Goal: Task Accomplishment & Management: Use online tool/utility

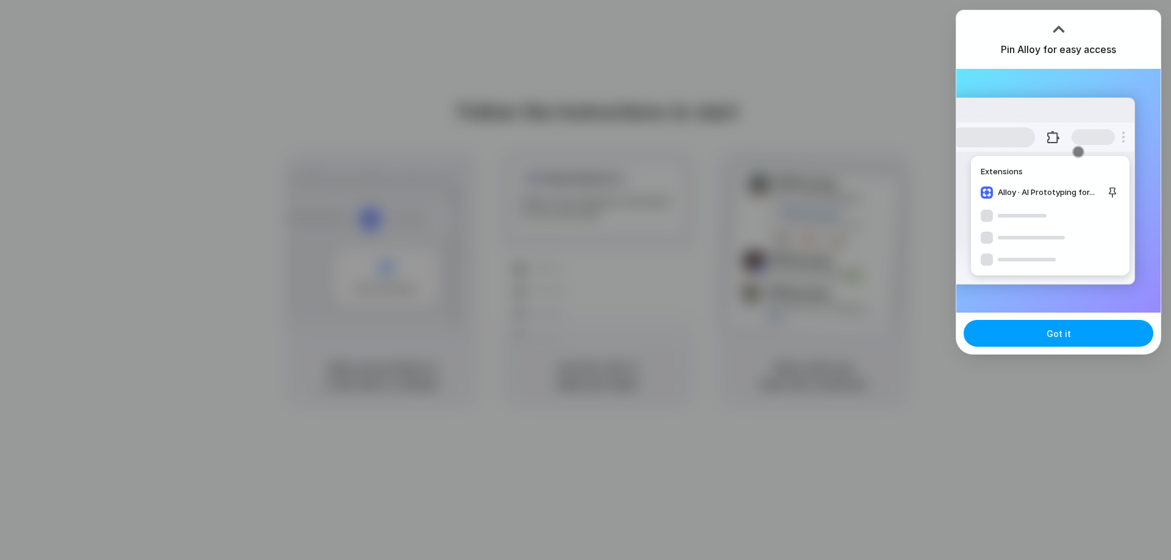
click at [1056, 335] on span "Got it" at bounding box center [1059, 334] width 24 height 13
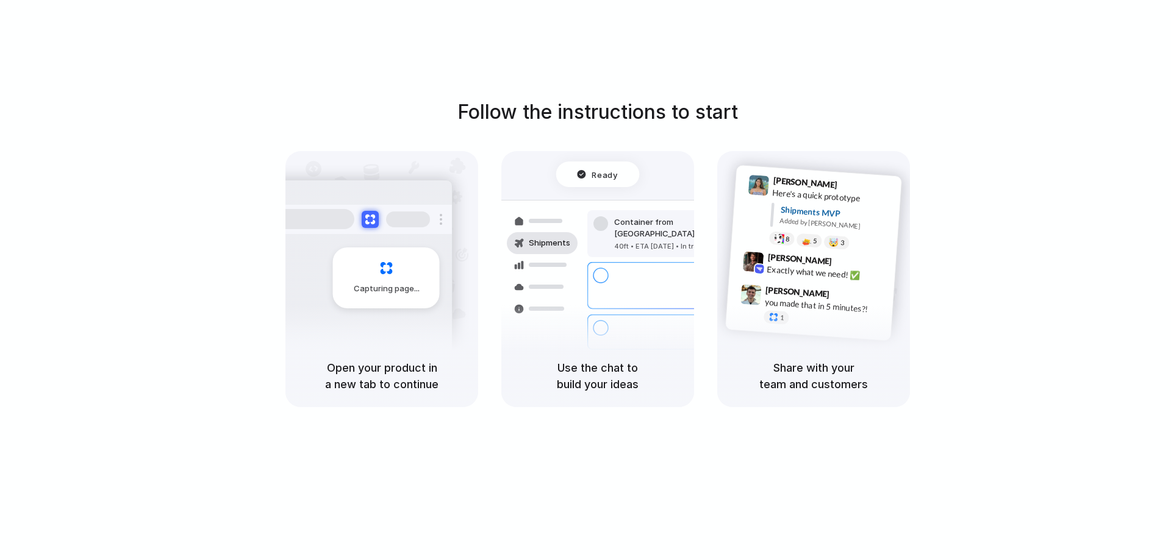
click at [1128, 55] on div "Follow the instructions to start Capturing page Open your product in a new tab …" at bounding box center [597, 292] width 1195 height 585
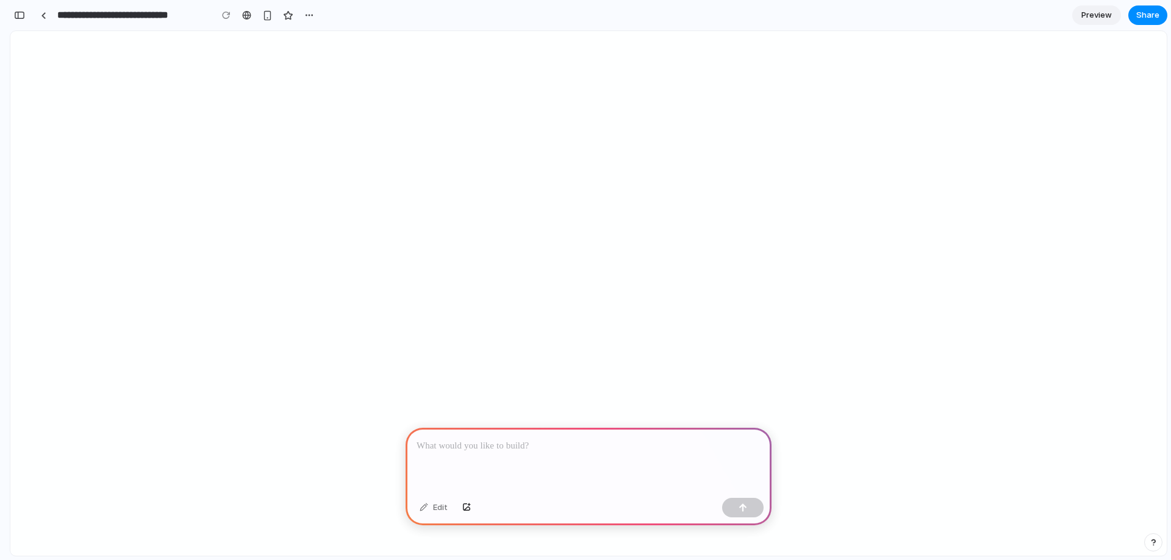
click at [568, 453] on div at bounding box center [589, 460] width 366 height 65
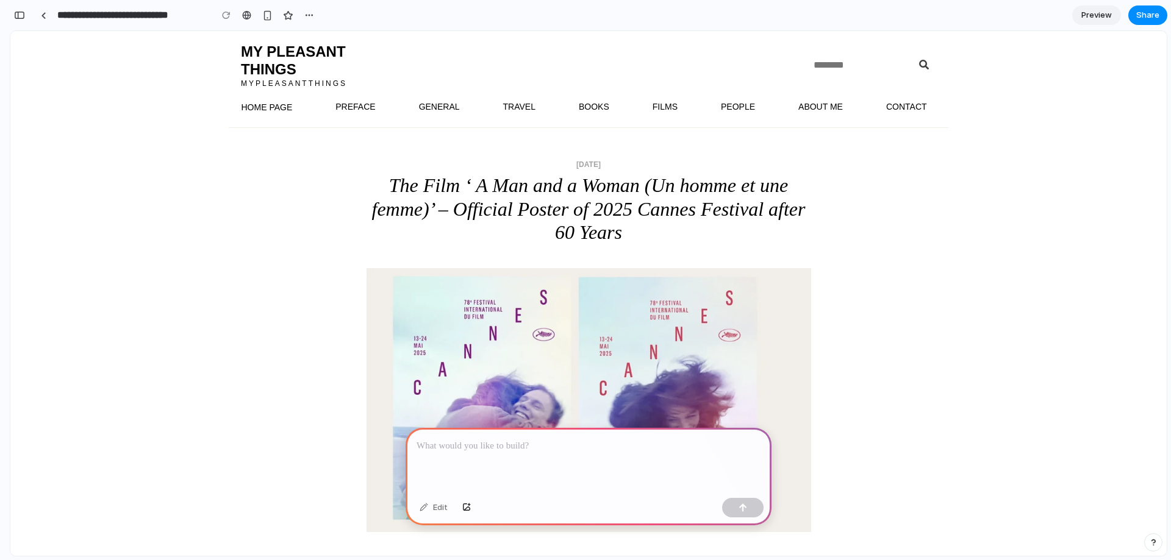
click at [553, 453] on div at bounding box center [589, 460] width 366 height 65
click at [743, 503] on button "button" at bounding box center [742, 508] width 41 height 20
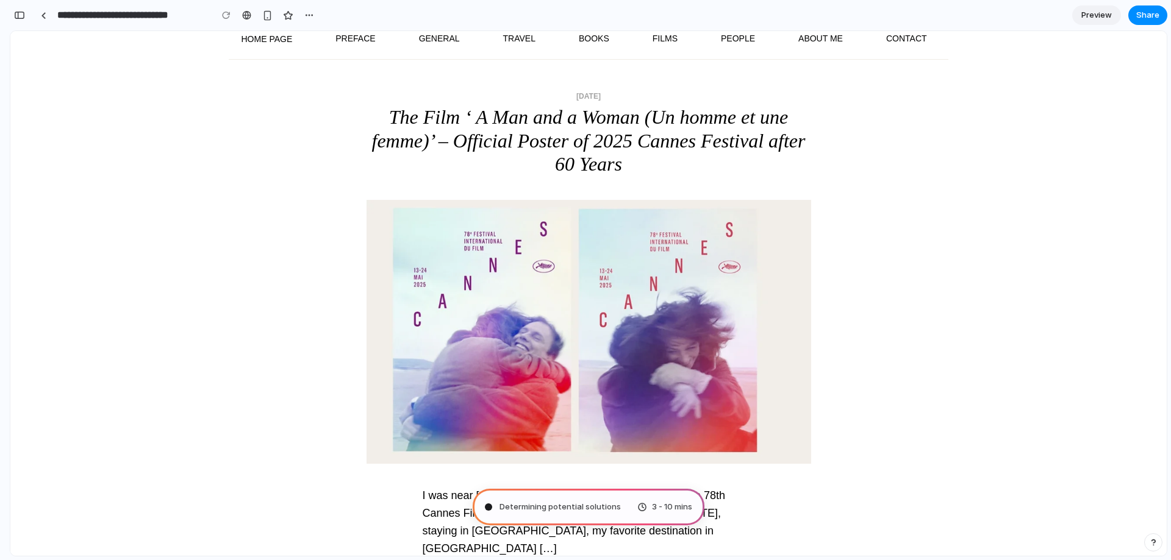
scroll to position [61, 0]
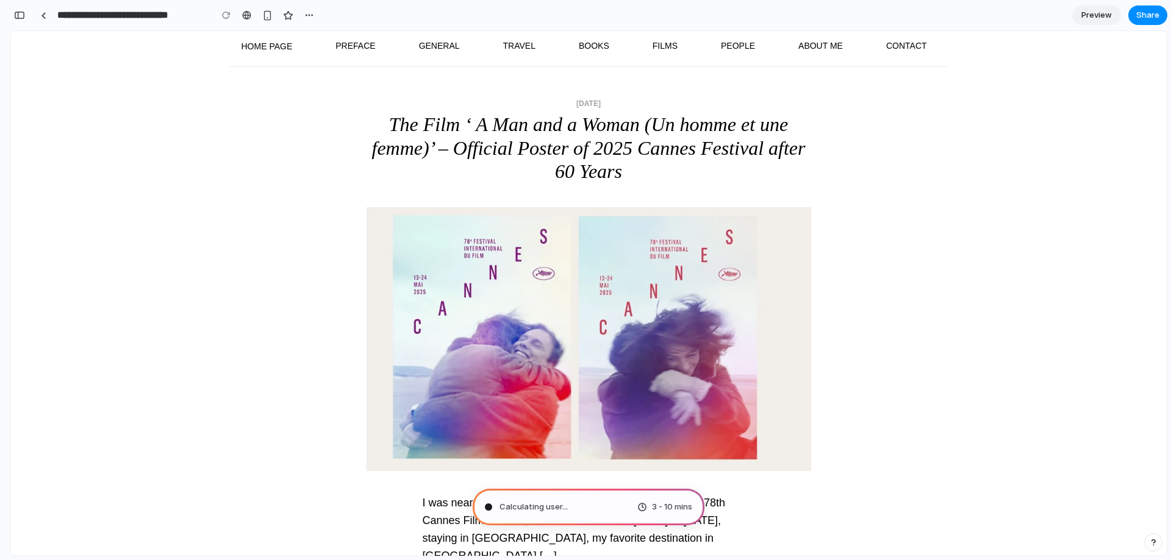
type input "**********"
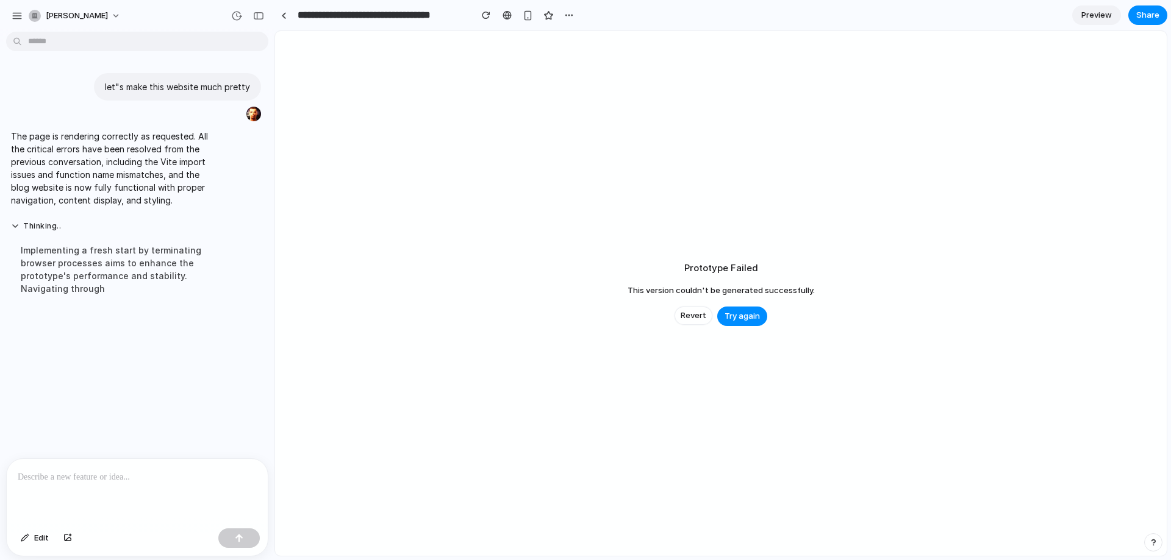
click at [140, 159] on p "The page is rendering correctly as requested. All the critical errors have been…" at bounding box center [113, 168] width 204 height 77
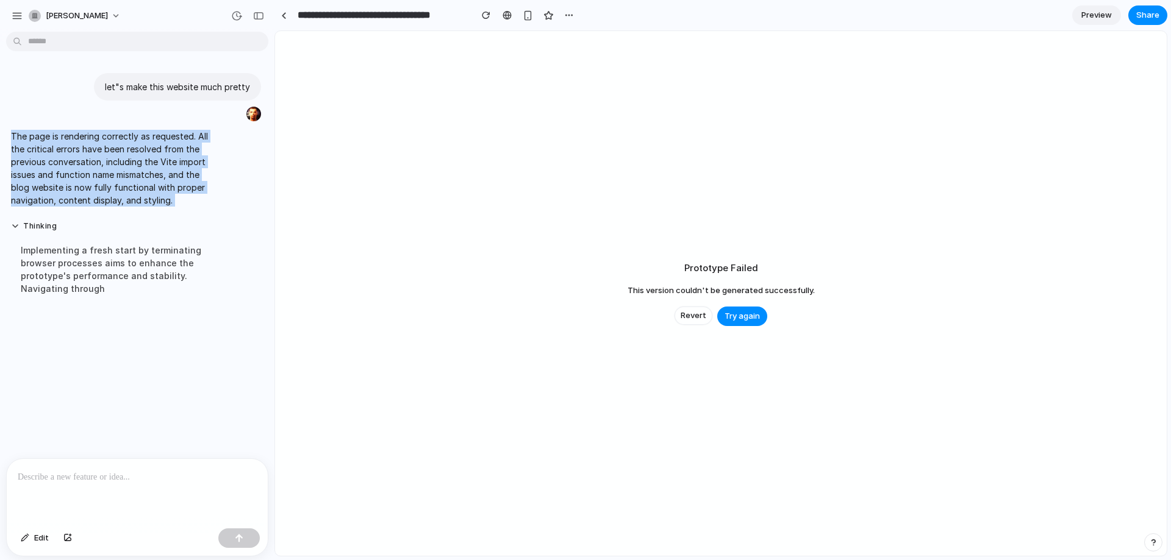
click at [140, 159] on p "The page is rendering correctly as requested. All the critical errors have been…" at bounding box center [113, 168] width 204 height 77
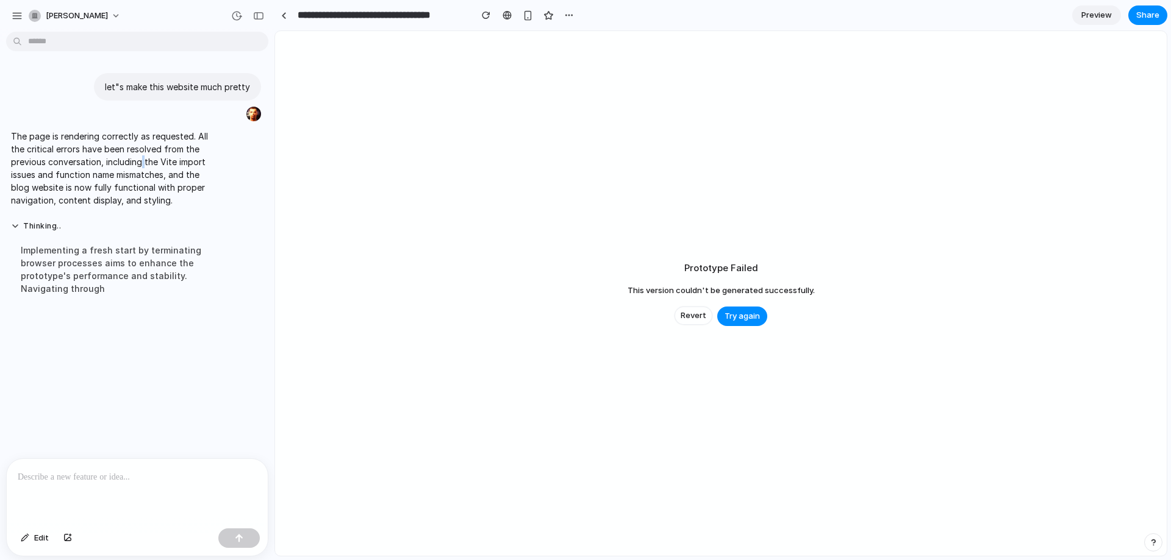
click at [140, 159] on p "The page is rendering correctly as requested. All the critical errors have been…" at bounding box center [113, 168] width 204 height 77
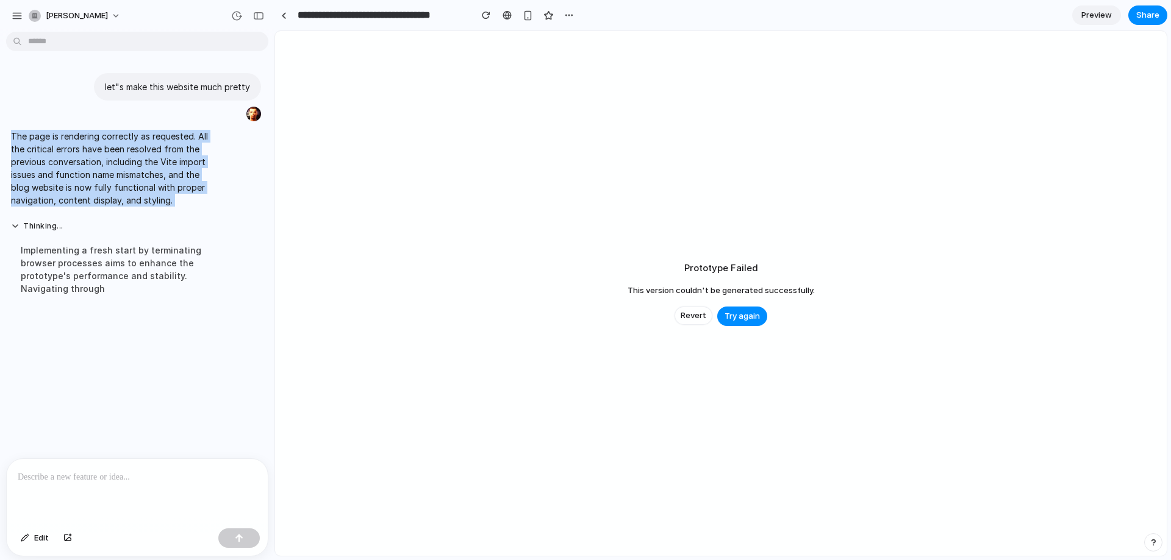
click at [140, 159] on p "The page is rendering correctly as requested. All the critical errors have been…" at bounding box center [113, 168] width 204 height 77
click at [140, 207] on div "The page is rendering correctly as requested. All the critical errors have been…" at bounding box center [112, 168] width 213 height 91
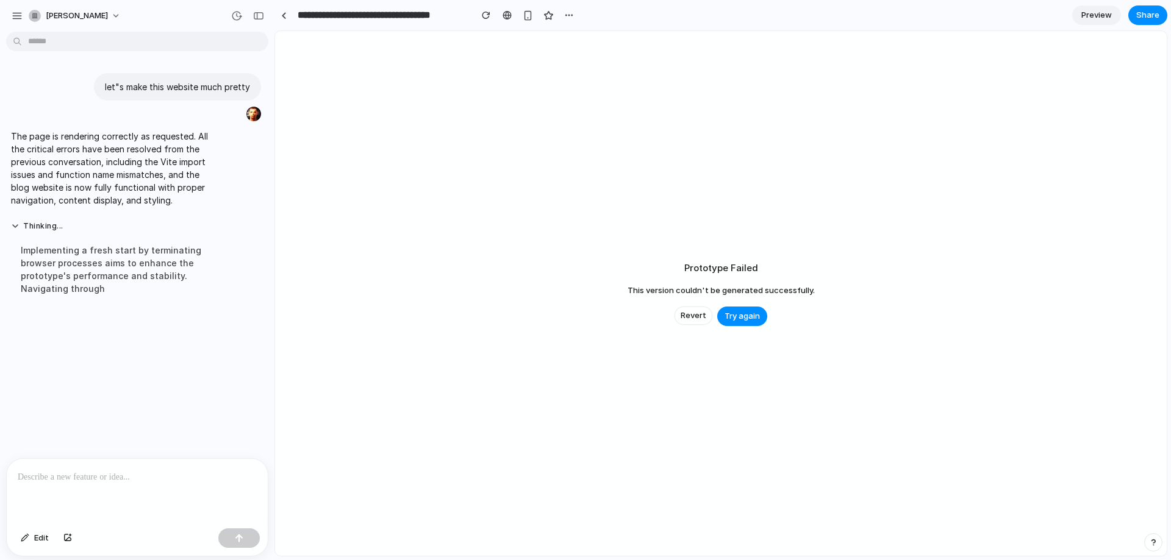
click at [115, 492] on div at bounding box center [137, 491] width 261 height 65
drag, startPoint x: 829, startPoint y: 296, endPoint x: 631, endPoint y: 251, distance: 203.4
click at [626, 251] on div "Prototype Failed This version couldn't be generated successfully. Revert Try ag…" at bounding box center [721, 293] width 892 height 525
click at [698, 290] on span "This version couldn't be generated successfully." at bounding box center [721, 291] width 187 height 12
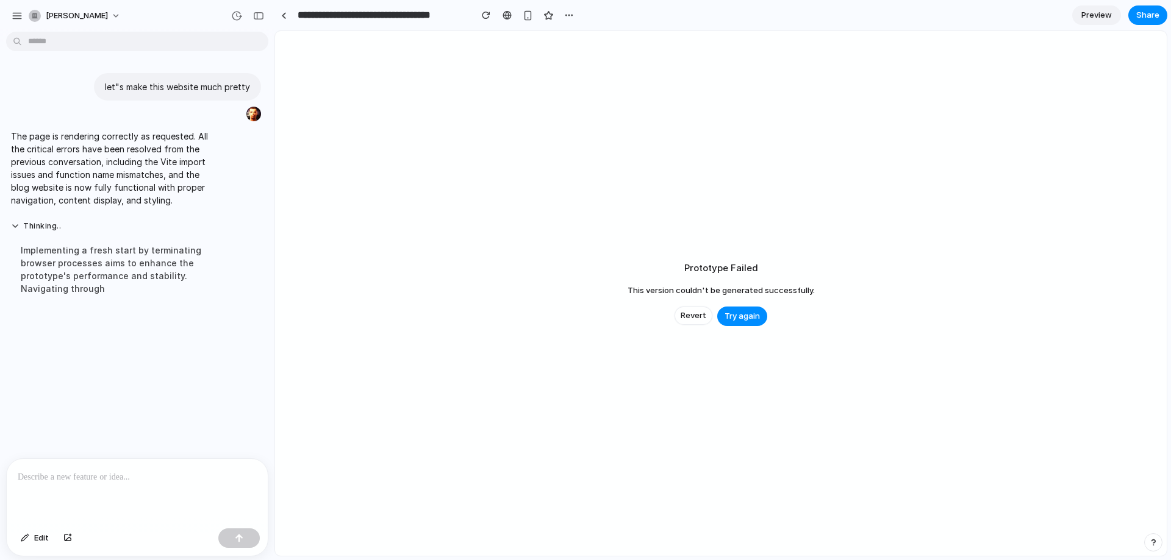
click at [698, 290] on span "This version couldn't be generated successfully." at bounding box center [721, 291] width 187 height 12
click at [136, 495] on div at bounding box center [137, 491] width 261 height 65
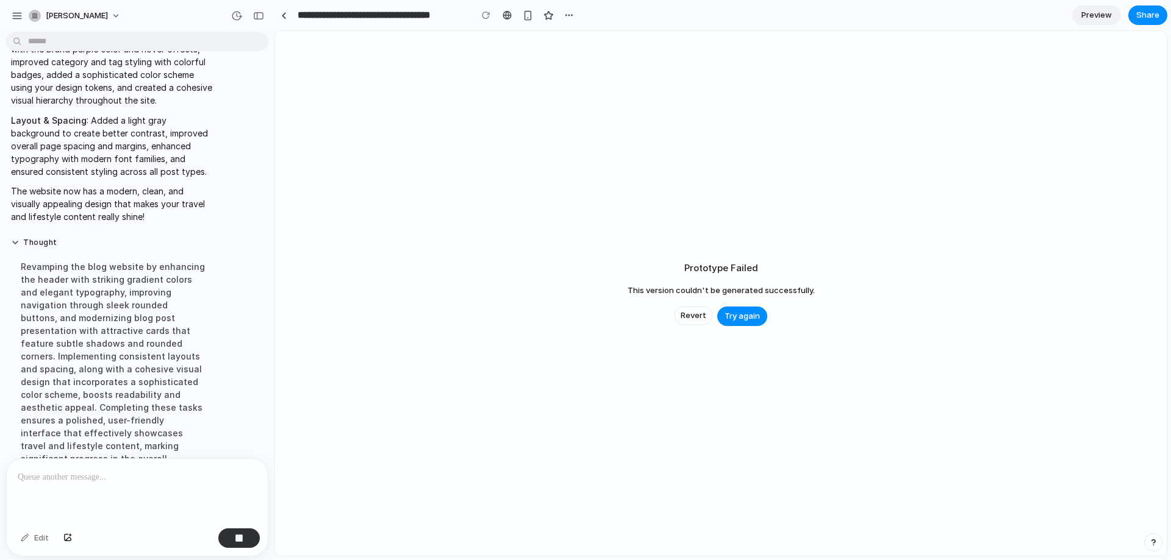
scroll to position [574, 0]
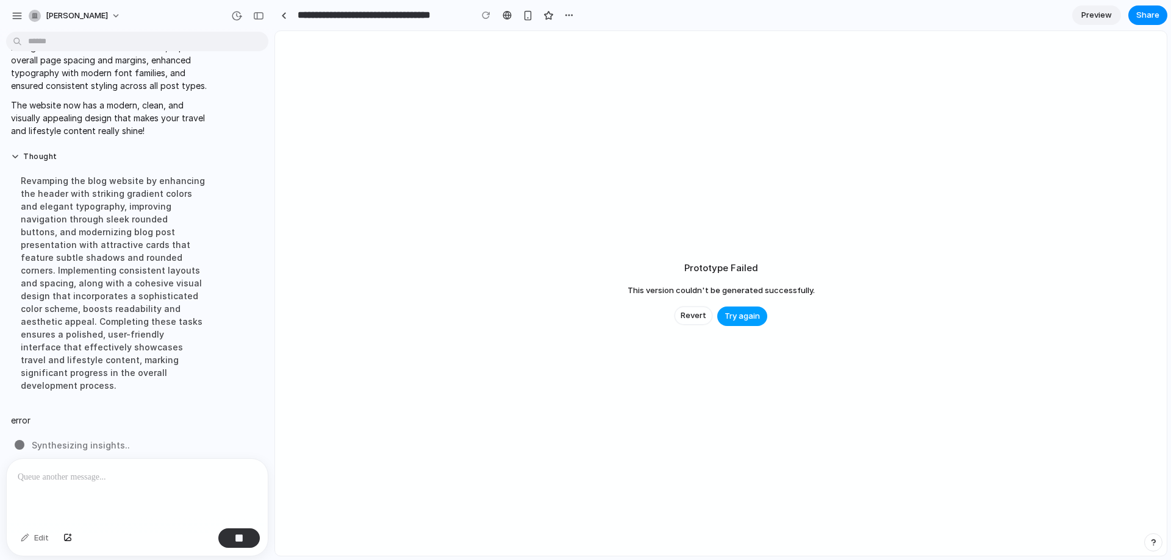
click at [742, 309] on button "Try again" at bounding box center [742, 317] width 50 height 20
click at [735, 317] on span "Try again" at bounding box center [742, 316] width 35 height 12
click at [118, 498] on div at bounding box center [137, 491] width 261 height 65
click at [256, 547] on div at bounding box center [238, 539] width 41 height 20
click at [246, 542] on button "button" at bounding box center [238, 539] width 41 height 20
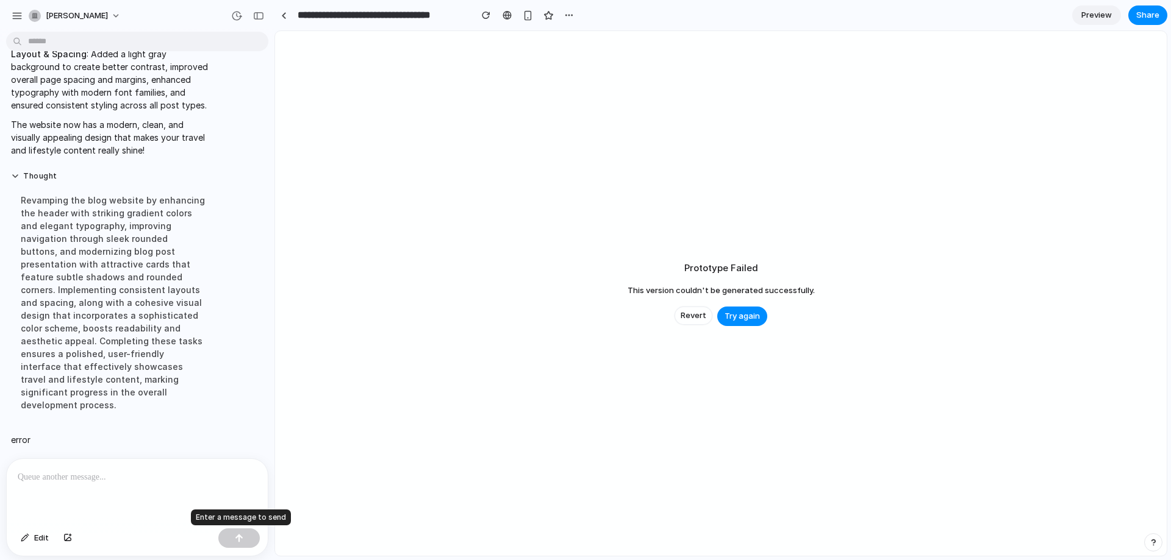
scroll to position [546, 0]
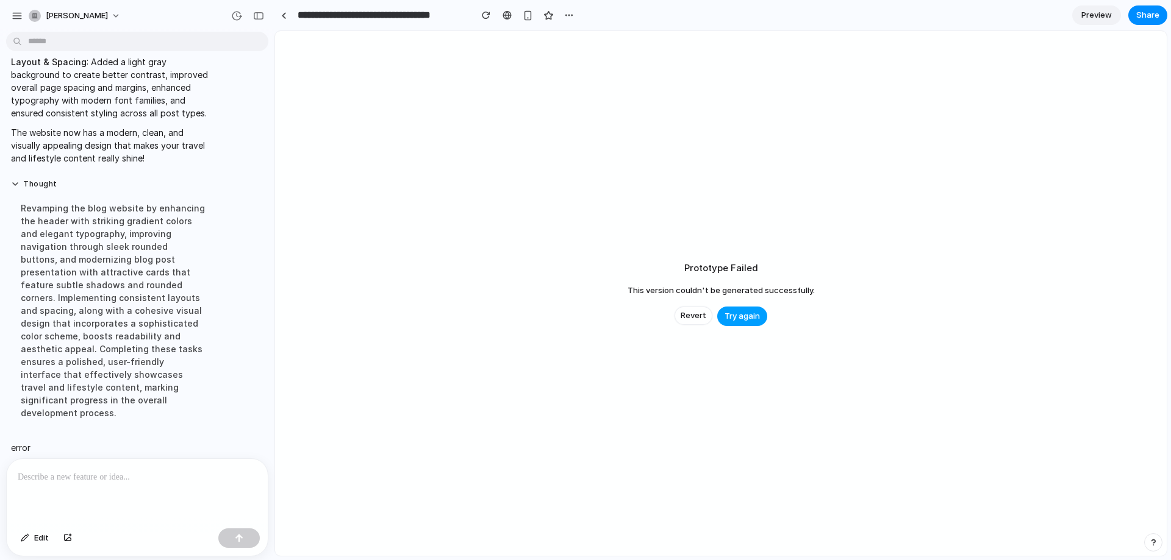
click at [745, 317] on span "Try again" at bounding box center [742, 316] width 35 height 12
click at [733, 318] on span "Try again" at bounding box center [742, 316] width 35 height 12
click at [699, 318] on span "Revert" at bounding box center [694, 316] width 26 height 12
click at [99, 459] on div at bounding box center [137, 491] width 261 height 65
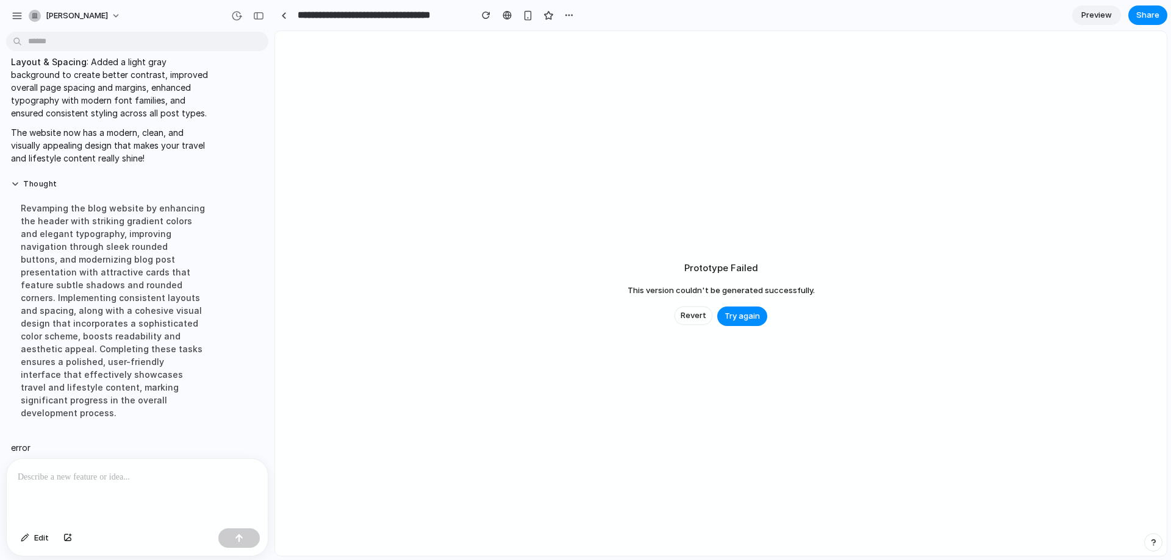
click at [99, 470] on p at bounding box center [135, 477] width 234 height 15
click at [231, 17] on button "button" at bounding box center [237, 16] width 20 height 20
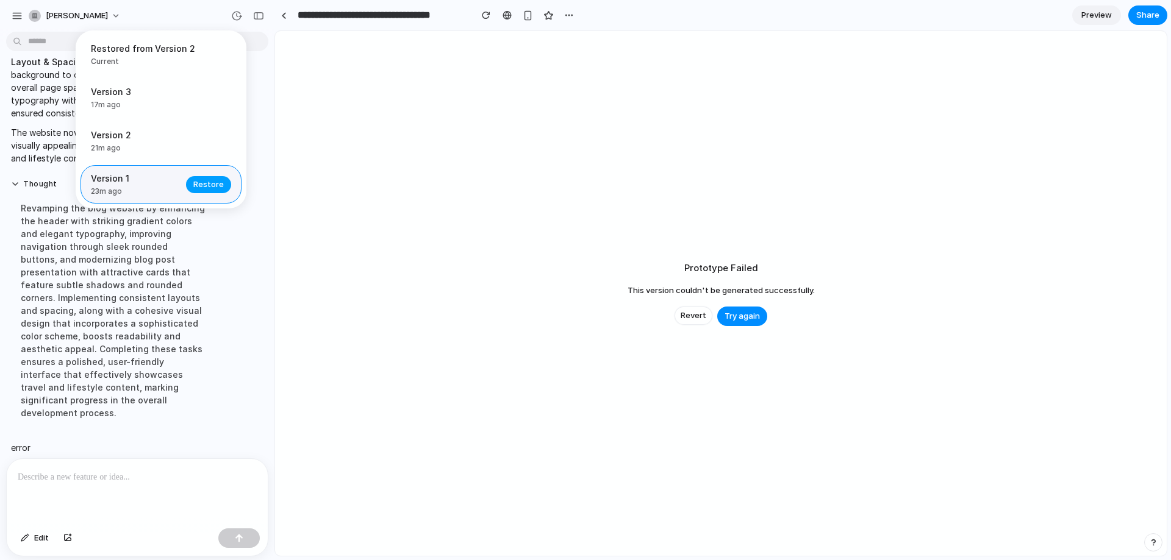
click at [202, 183] on span "Restore" at bounding box center [208, 185] width 30 height 12
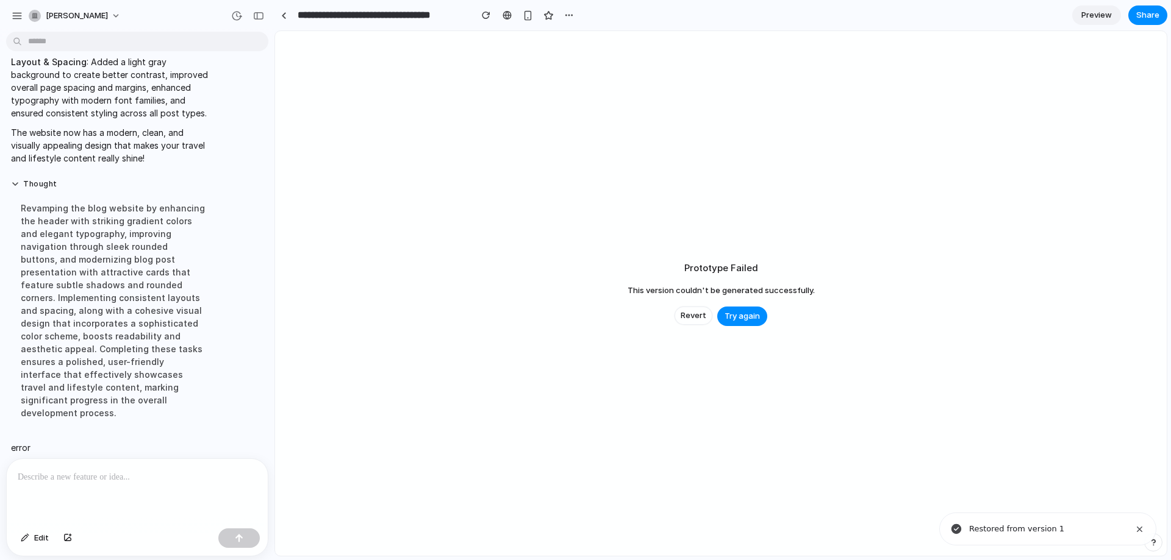
click at [160, 488] on div at bounding box center [137, 491] width 261 height 65
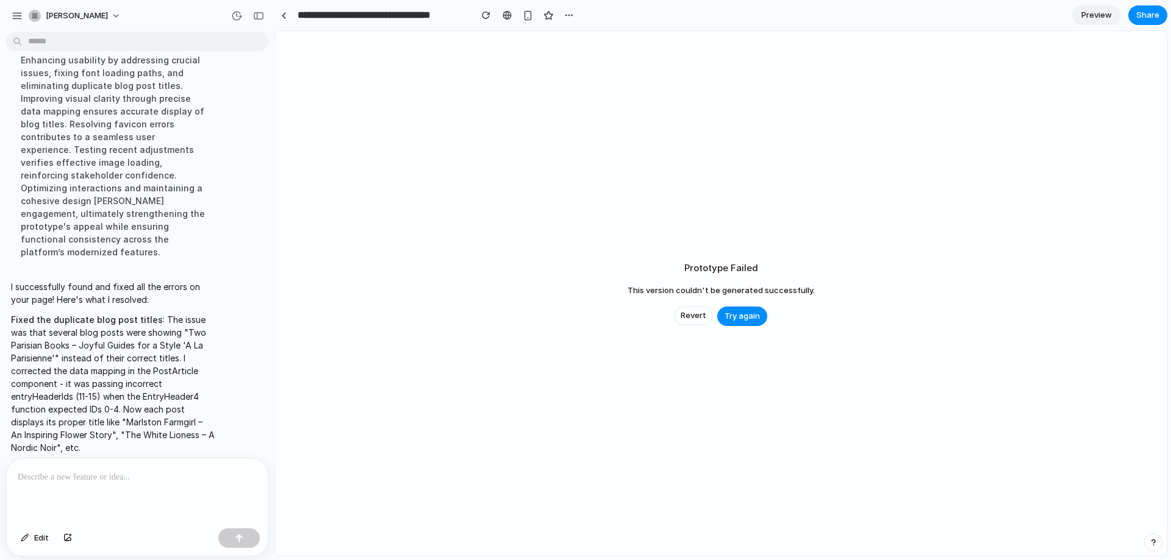
scroll to position [1005, 0]
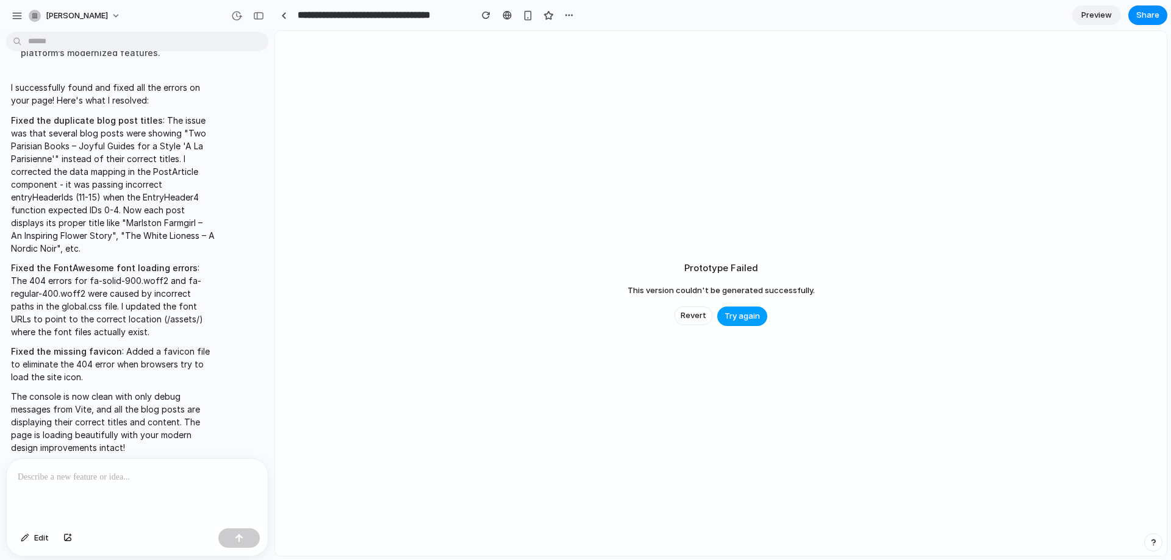
click at [734, 318] on span "Try again" at bounding box center [742, 316] width 35 height 12
click at [742, 314] on span "Try again" at bounding box center [742, 316] width 35 height 12
click at [135, 494] on div at bounding box center [137, 491] width 261 height 65
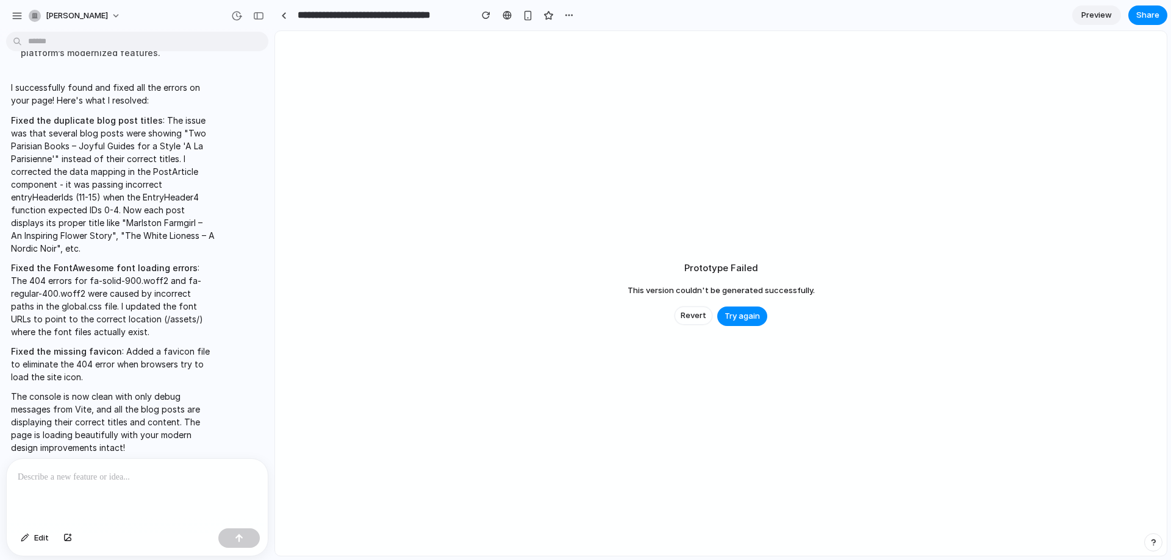
click at [138, 478] on p at bounding box center [135, 477] width 234 height 15
